Goal: Transaction & Acquisition: Purchase product/service

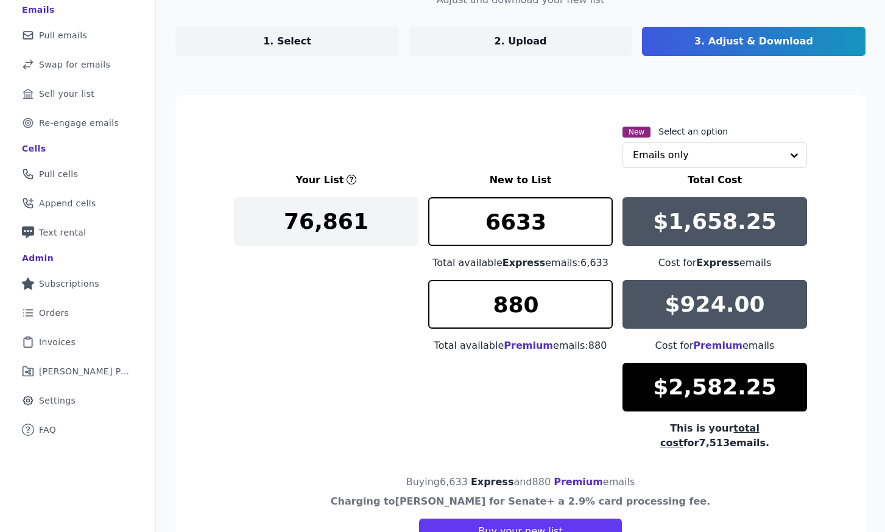
scroll to position [109, 0]
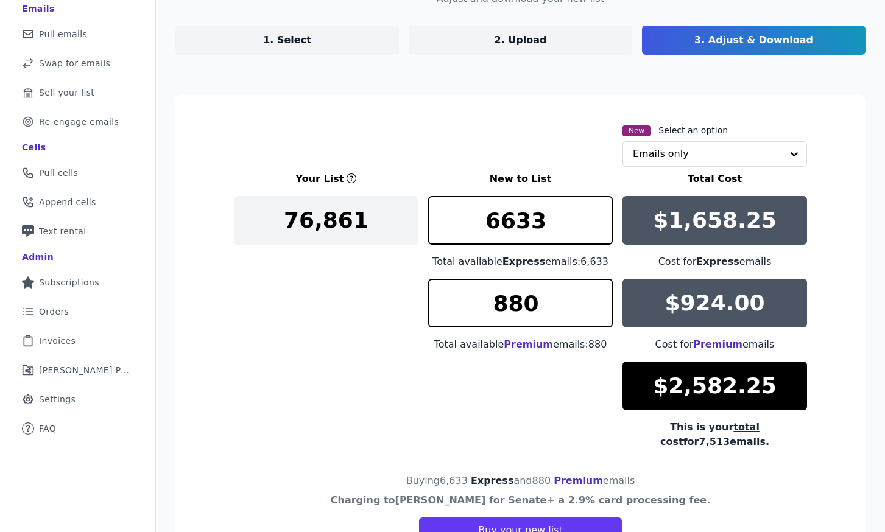
click at [294, 40] on p "1. Select" at bounding box center [287, 40] width 48 height 15
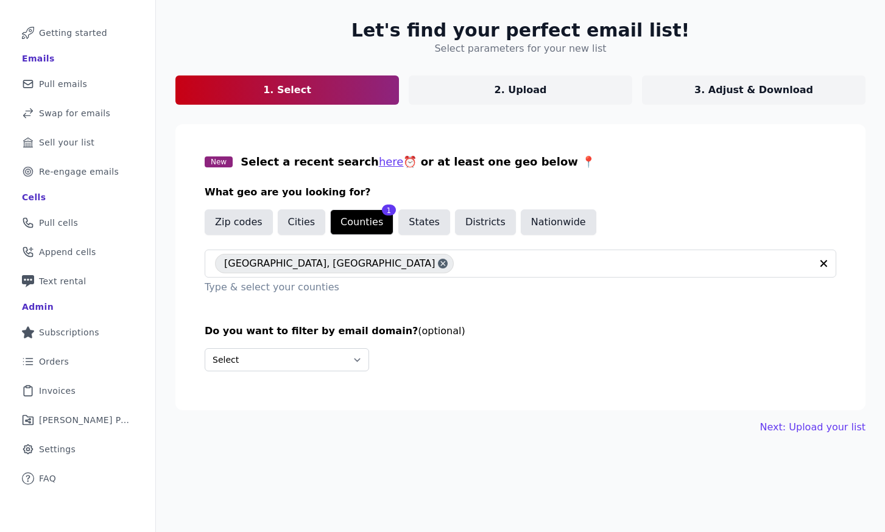
scroll to position [59, 0]
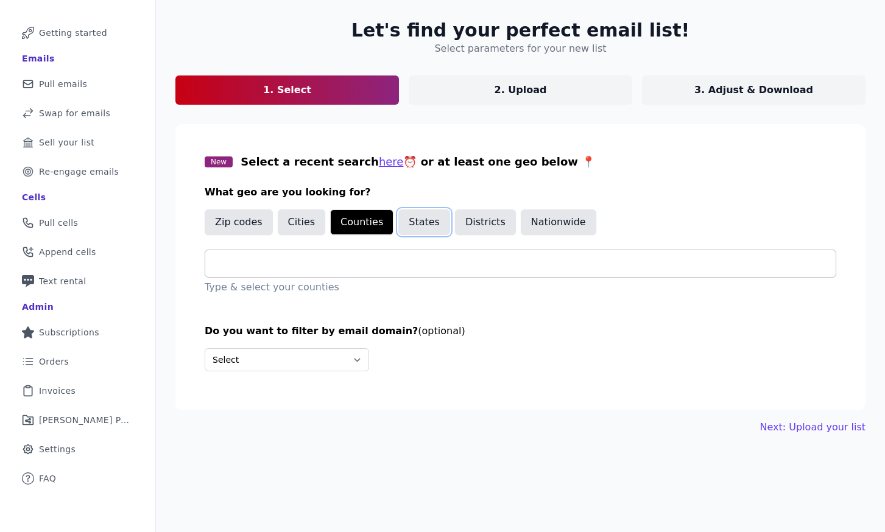
click at [419, 219] on button "States" at bounding box center [424, 223] width 52 height 26
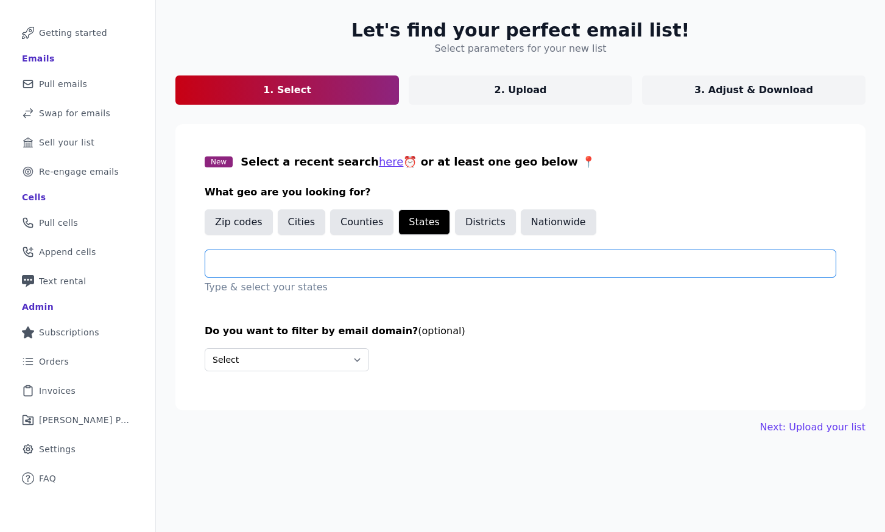
click at [305, 270] on input "text" at bounding box center [525, 263] width 621 height 15
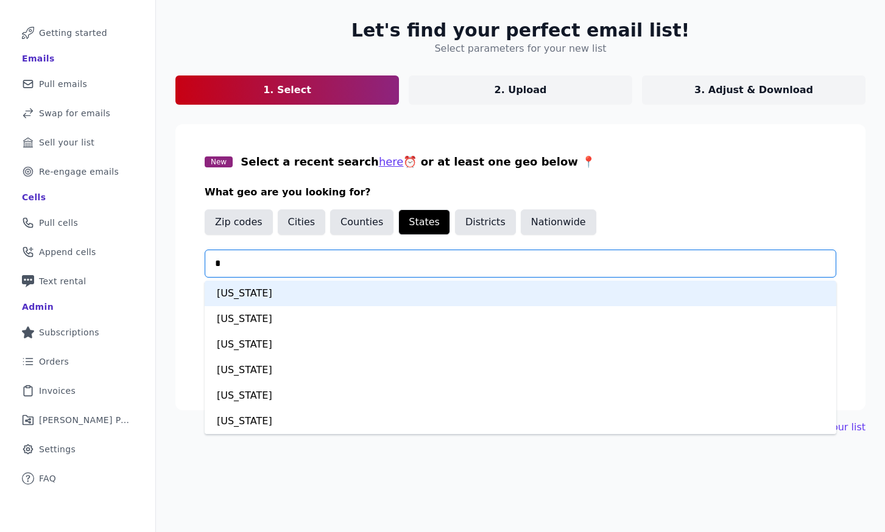
type input "**"
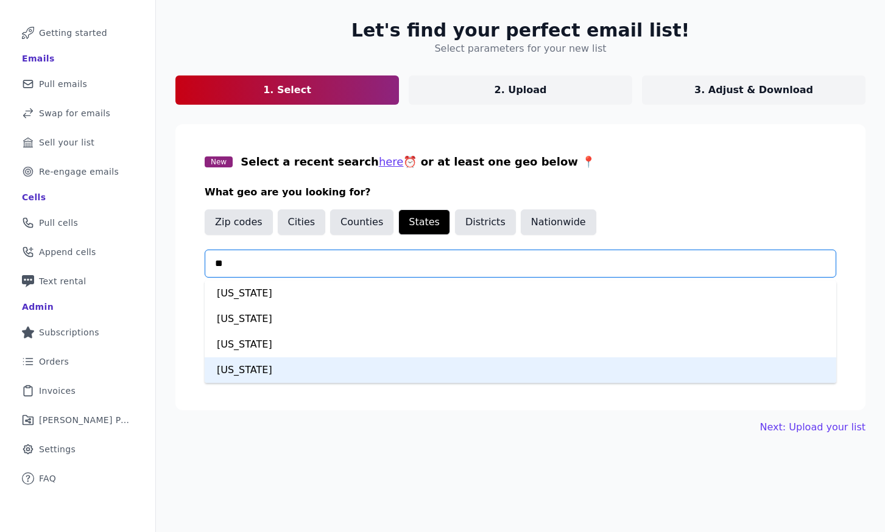
click at [281, 369] on div "Washington" at bounding box center [521, 370] width 632 height 26
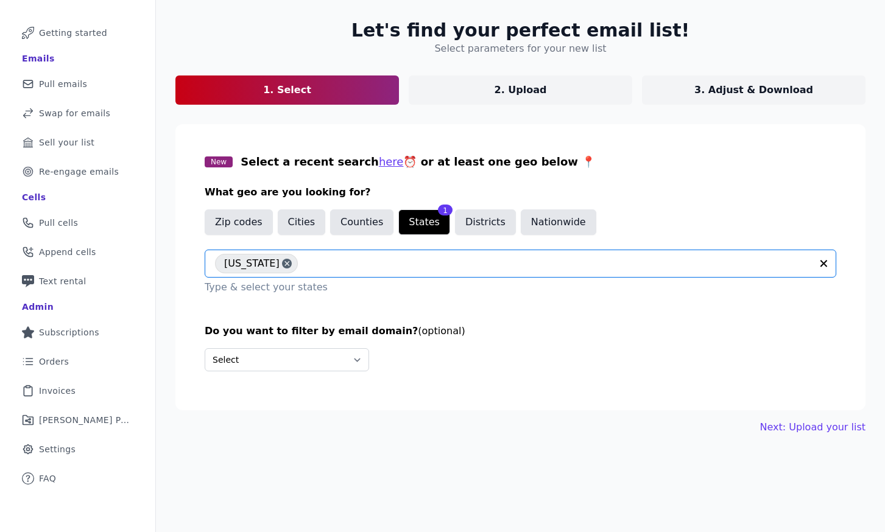
click at [437, 414] on div "Let's find your perfect email list! Select parameters for your new list 1. Sele…" at bounding box center [520, 227] width 729 height 454
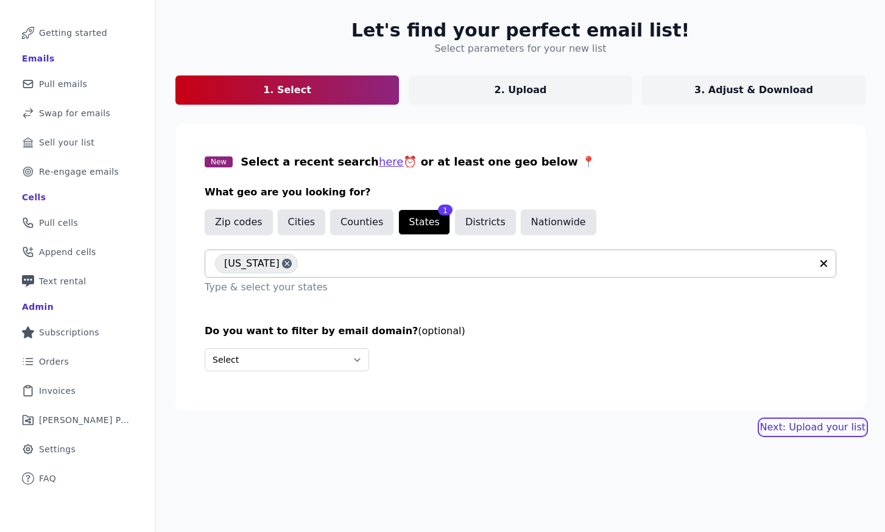
click at [820, 425] on link "Next: Upload your list" at bounding box center [812, 427] width 105 height 15
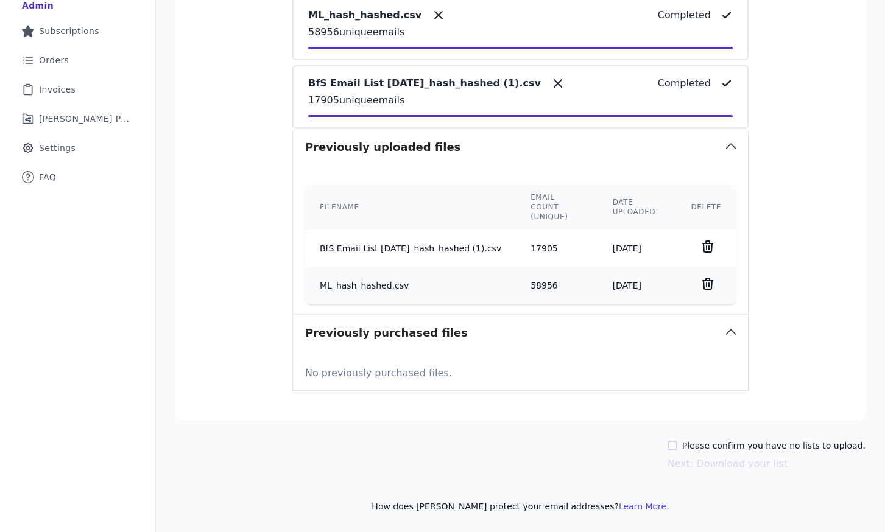
scroll to position [360, 0]
click at [708, 443] on label "Please confirm you have no lists to upload." at bounding box center [773, 446] width 183 height 12
click at [677, 443] on input "Please confirm you have no lists to upload." at bounding box center [672, 447] width 10 height 10
checkbox input "true"
click at [711, 461] on button "Next: Download your list" at bounding box center [727, 464] width 120 height 15
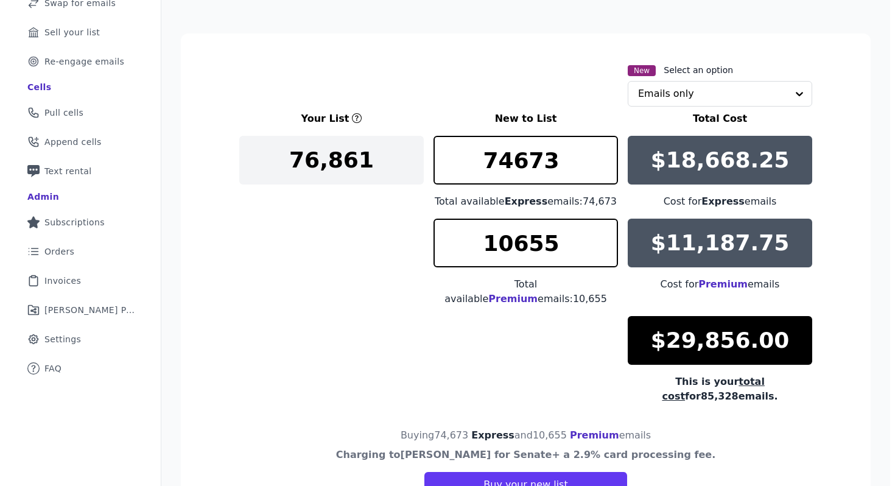
scroll to position [169, 0]
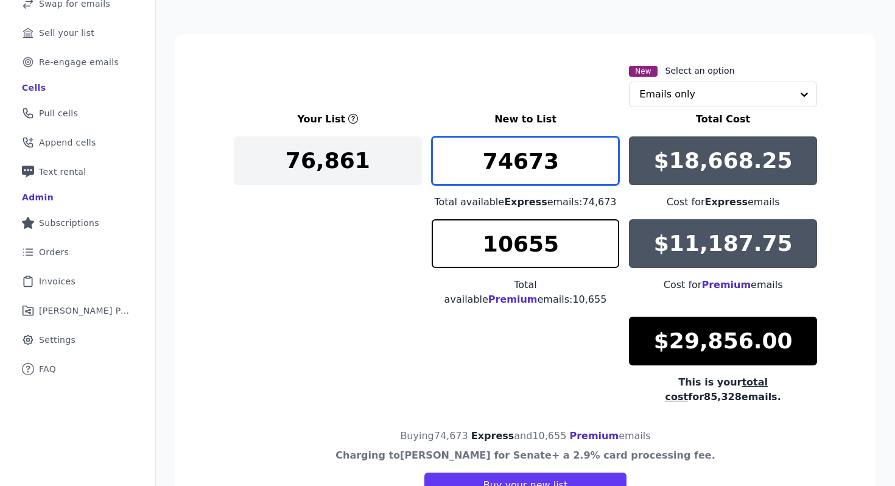
click at [519, 155] on input "74673" at bounding box center [526, 160] width 188 height 49
drag, startPoint x: 555, startPoint y: 160, endPoint x: 468, endPoint y: 161, distance: 87.7
click at [468, 161] on input "15000" at bounding box center [526, 160] width 188 height 49
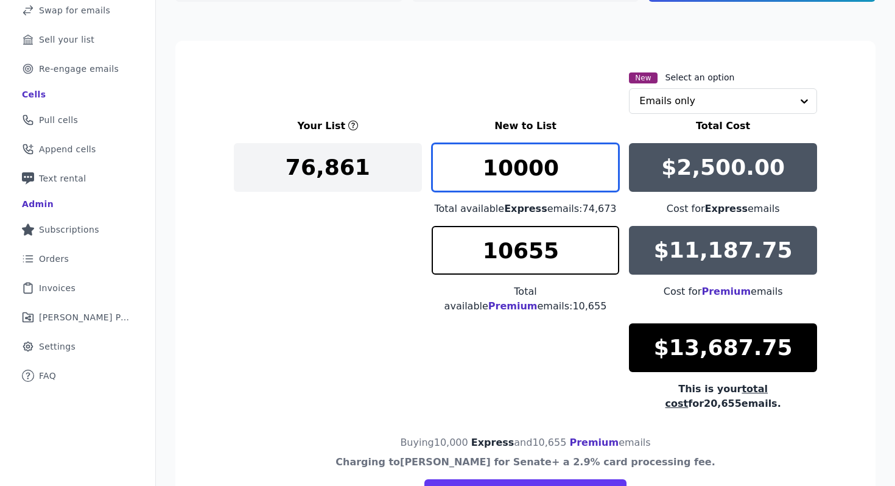
scroll to position [160, 0]
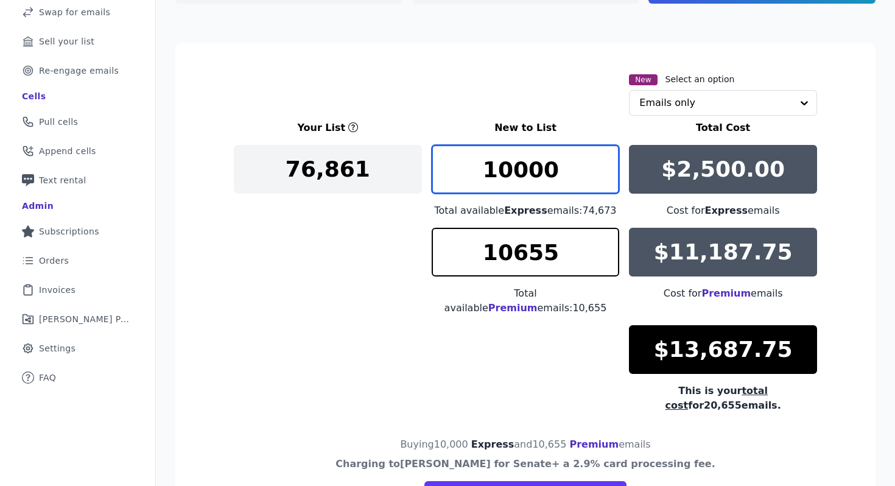
type input "10000"
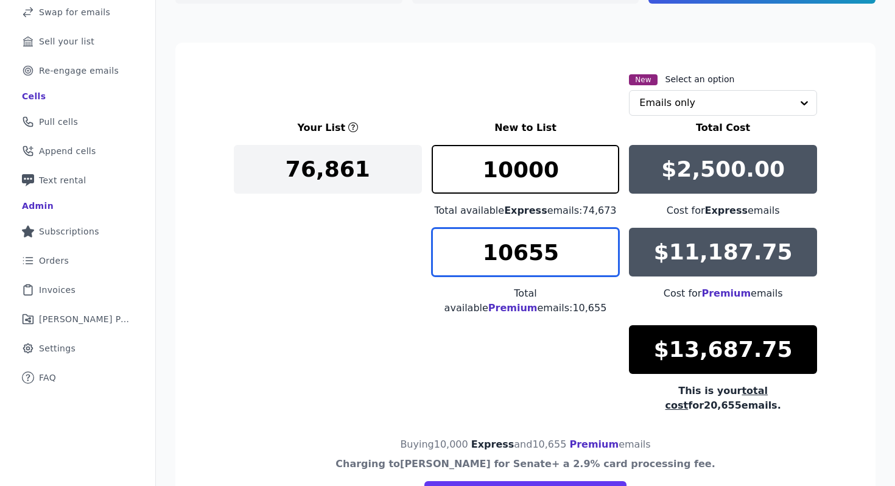
click at [501, 253] on input "10655" at bounding box center [526, 252] width 188 height 49
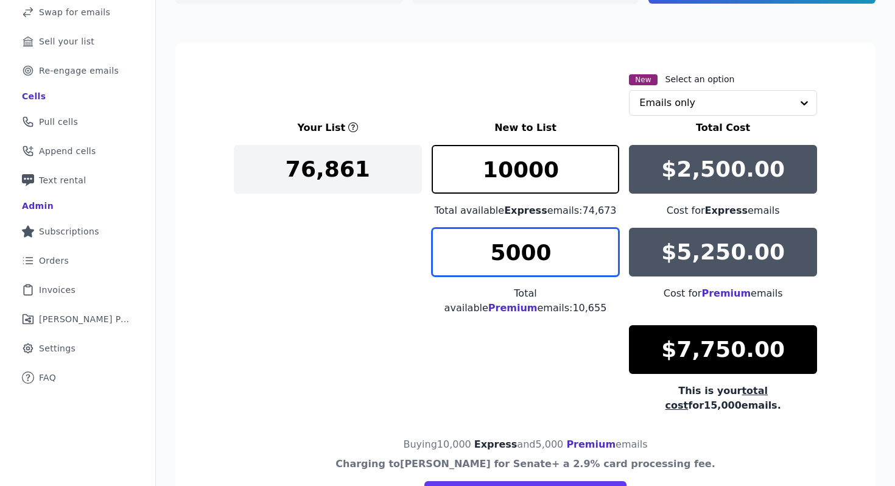
drag, startPoint x: 549, startPoint y: 250, endPoint x: 453, endPoint y: 250, distance: 96.8
click at [453, 250] on input "5000" at bounding box center [526, 252] width 188 height 49
click at [258, 259] on div "Your List New to List Total Cost 76,861 10000 Total available Express emails: 7…" at bounding box center [525, 267] width 583 height 292
click at [527, 252] on input "1000" at bounding box center [526, 252] width 188 height 49
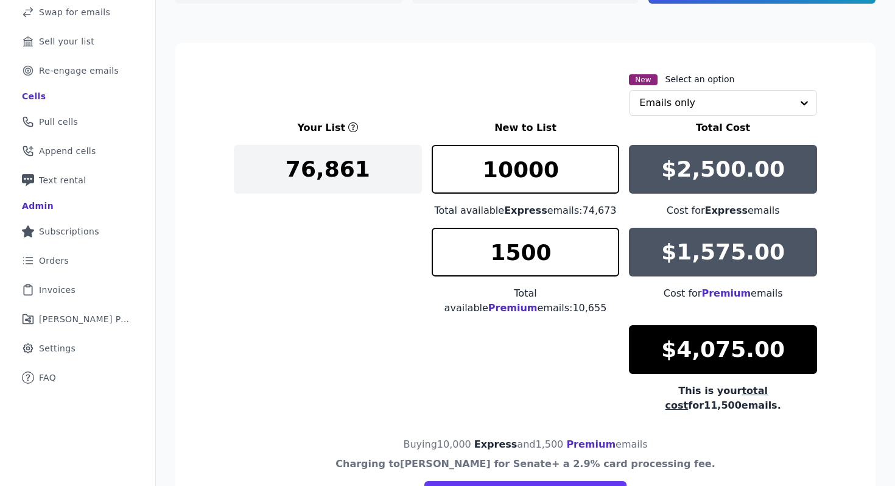
click at [289, 279] on div "Your List New to List Total Cost 76,861 10000 Total available Express emails: 7…" at bounding box center [525, 267] width 583 height 292
click at [519, 254] on input "1500" at bounding box center [526, 252] width 188 height 49
type input "2000"
drag, startPoint x: 461, startPoint y: 252, endPoint x: 428, endPoint y: 254, distance: 32.9
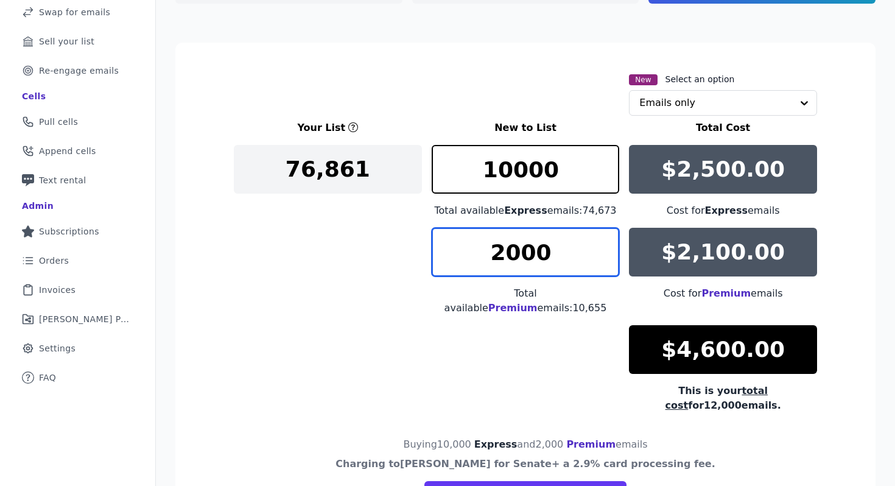
click at [428, 254] on div "Your List New to List Total Cost 76,861 10000 Total available Express emails: 7…" at bounding box center [525, 267] width 583 height 292
